Goal: Find specific page/section: Find specific page/section

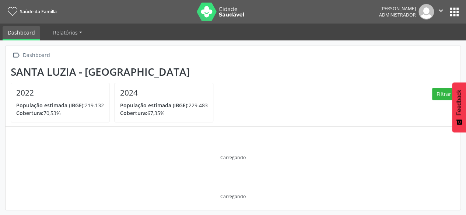
click at [457, 13] on button "apps" at bounding box center [454, 12] width 13 height 13
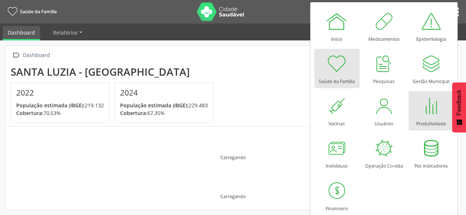
click at [424, 92] on link "Produtividade" at bounding box center [430, 110] width 45 height 39
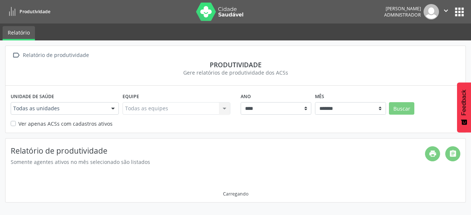
click at [460, 9] on button "apps" at bounding box center [459, 12] width 13 height 13
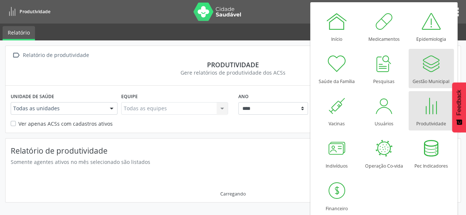
click at [437, 71] on div at bounding box center [431, 64] width 22 height 22
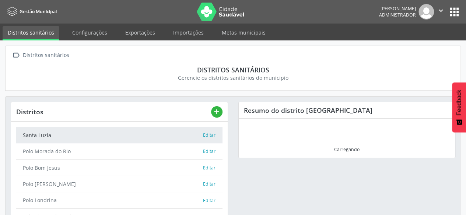
click at [132, 40] on li "Exportações" at bounding box center [140, 33] width 40 height 14
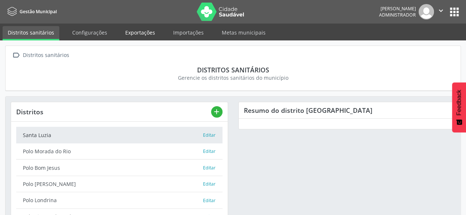
click at [132, 36] on link "Exportações" at bounding box center [140, 32] width 40 height 13
